Goal: Find specific page/section: Find specific page/section

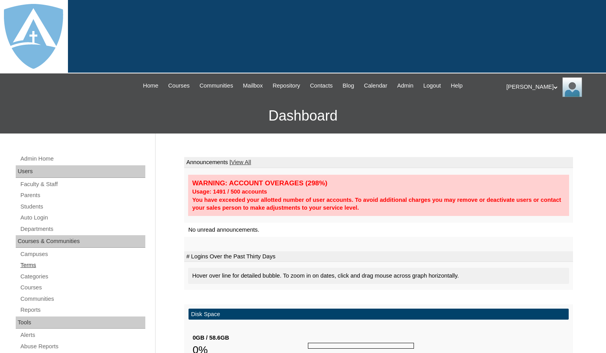
click at [46, 265] on link "Terms" at bounding box center [83, 265] width 126 height 10
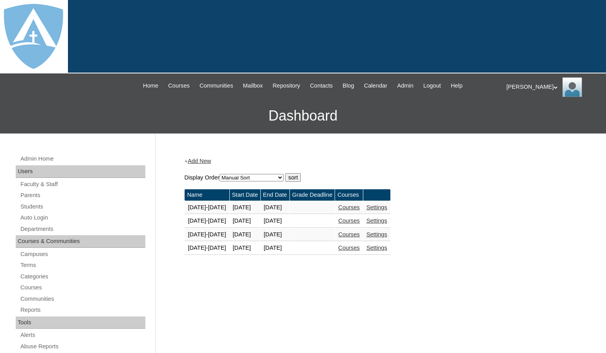
click at [350, 251] on link "Courses" at bounding box center [349, 248] width 22 height 6
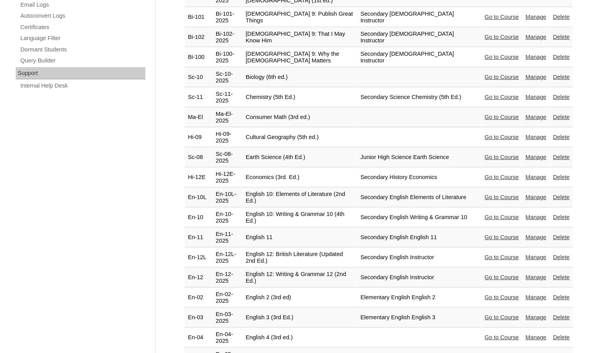
scroll to position [589, 0]
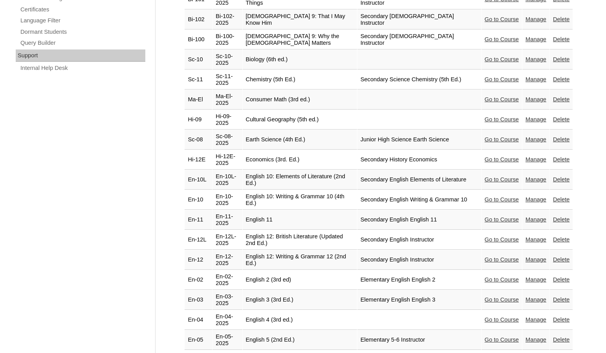
click at [486, 353] on link "Go to Course" at bounding box center [502, 360] width 34 height 6
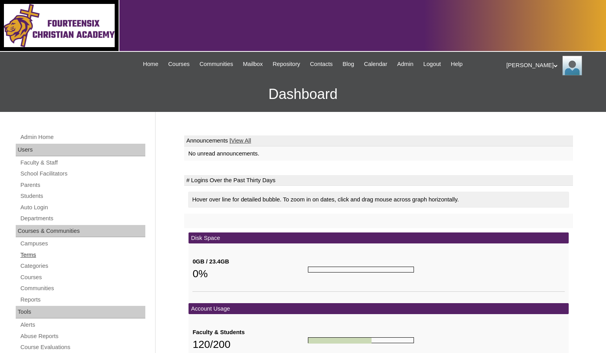
click at [30, 256] on link "Terms" at bounding box center [83, 255] width 126 height 10
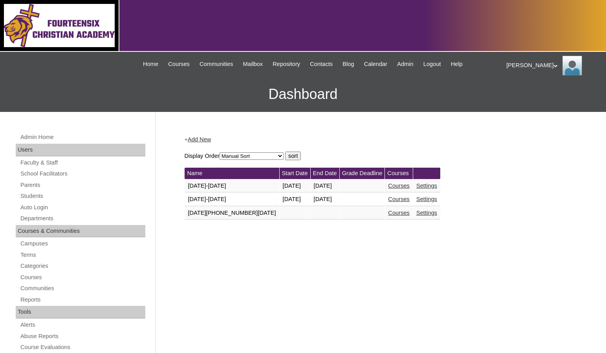
click at [388, 199] on link "Courses" at bounding box center [399, 199] width 22 height 6
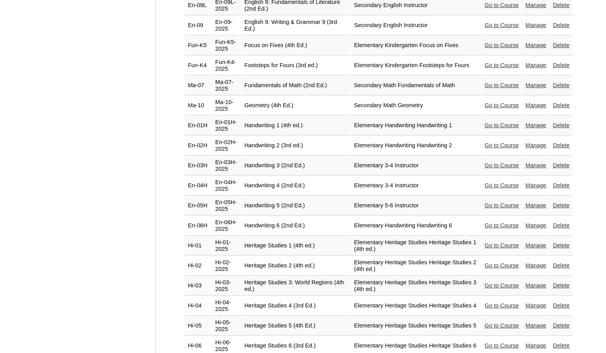
scroll to position [982, 0]
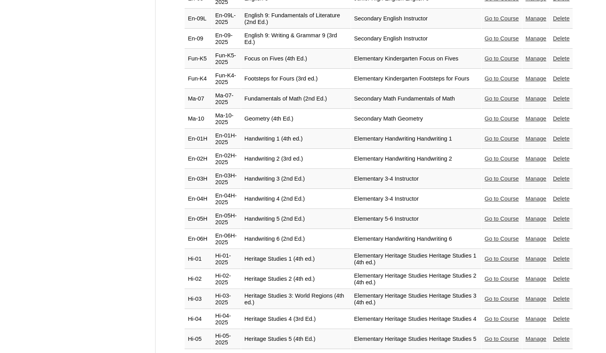
click at [485, 176] on link "Go to Course" at bounding box center [502, 179] width 34 height 6
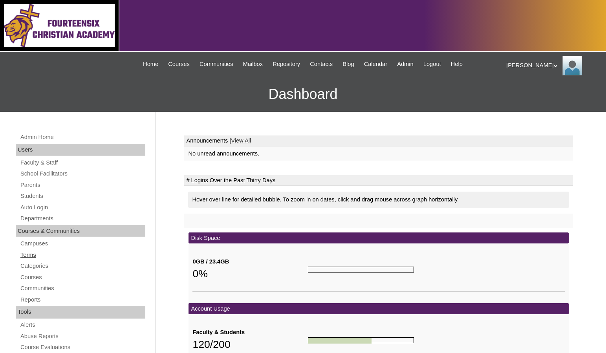
click at [34, 252] on link "Terms" at bounding box center [83, 255] width 126 height 10
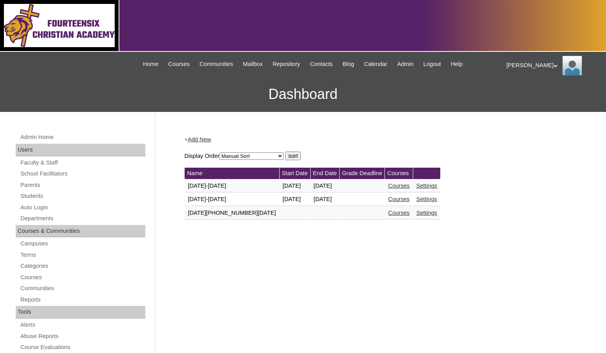
click at [388, 202] on link "Courses" at bounding box center [399, 199] width 22 height 6
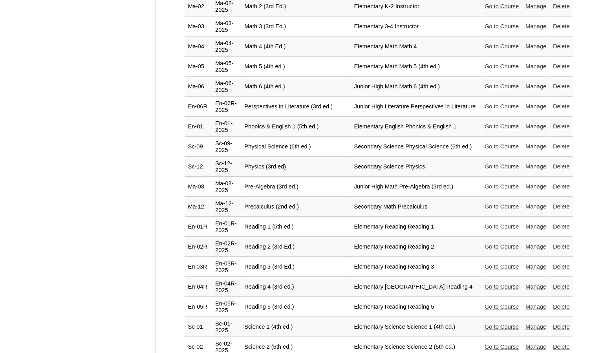
scroll to position [1414, 0]
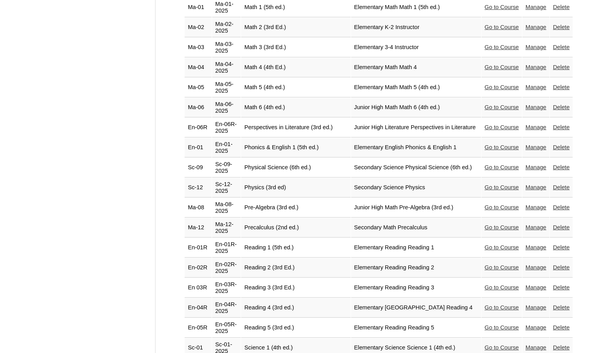
click at [488, 184] on link "Go to Course" at bounding box center [502, 187] width 34 height 6
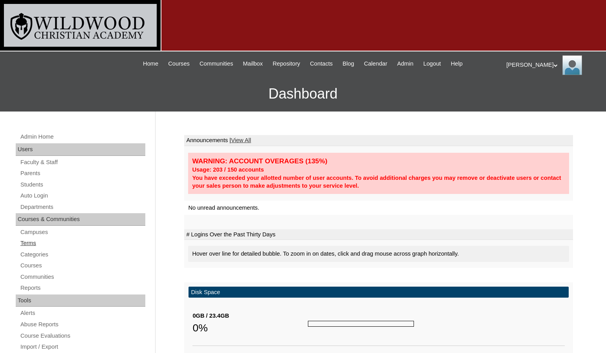
click at [40, 243] on link "Terms" at bounding box center [83, 243] width 126 height 10
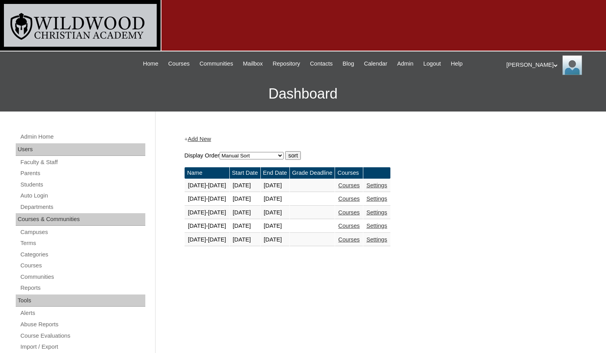
click at [354, 241] on link "Courses" at bounding box center [349, 239] width 22 height 6
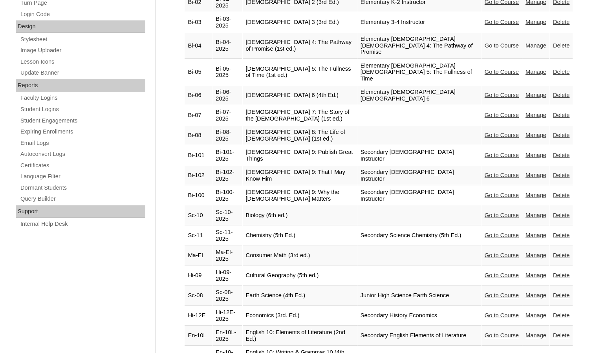
scroll to position [432, 0]
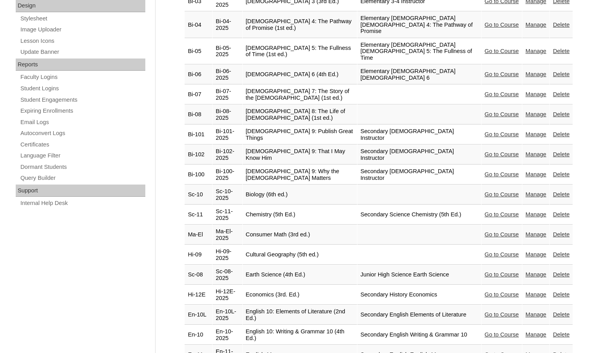
click at [485, 271] on link "Go to Course" at bounding box center [502, 274] width 34 height 6
